Goal: Task Accomplishment & Management: Use online tool/utility

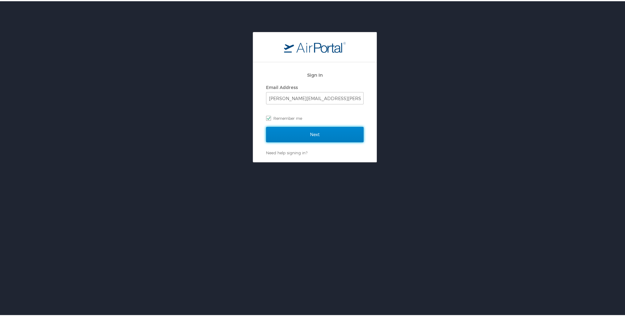
click at [281, 134] on input "Next" at bounding box center [314, 133] width 97 height 15
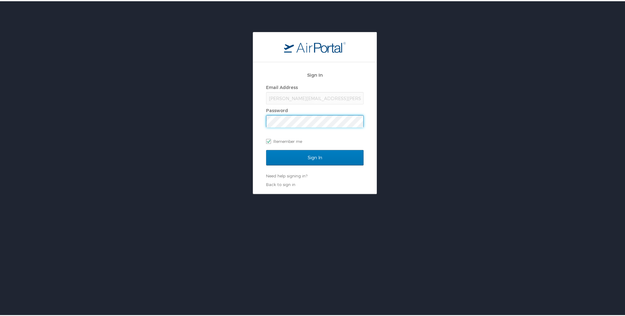
click at [266, 149] on input "Sign In" at bounding box center [314, 156] width 97 height 15
